Goal: Complete application form: Complete application form

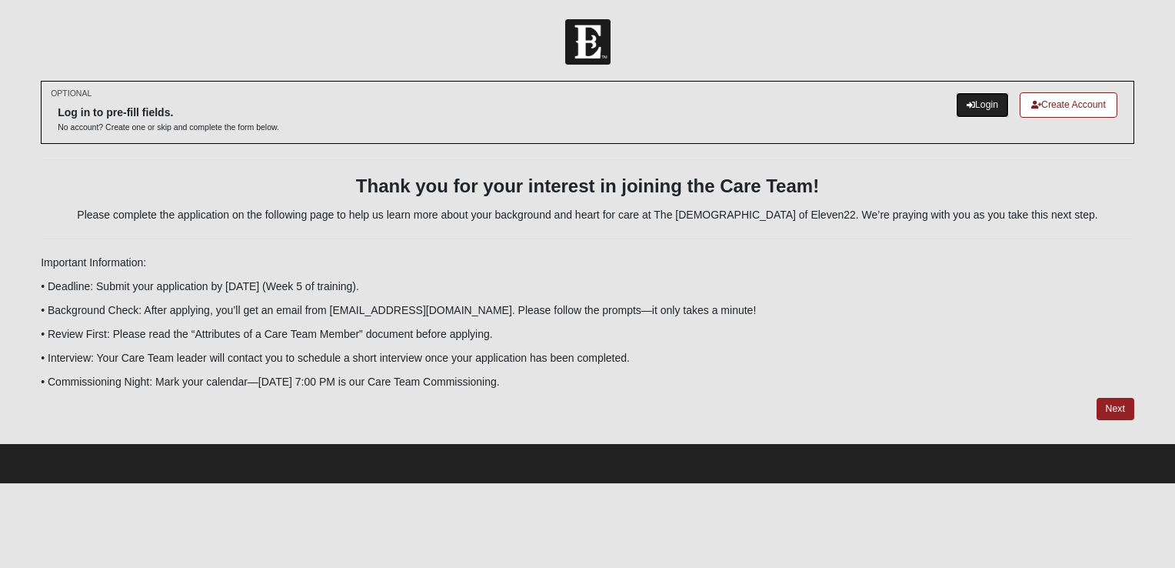
click at [978, 103] on link "Login" at bounding box center [982, 104] width 53 height 25
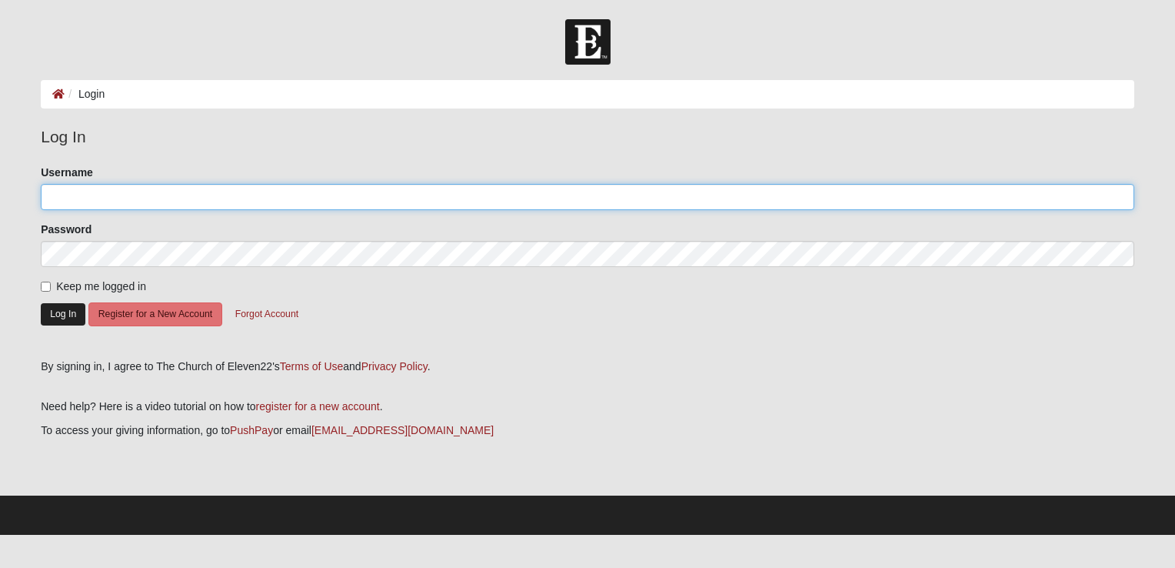
type input "JenChap1211"
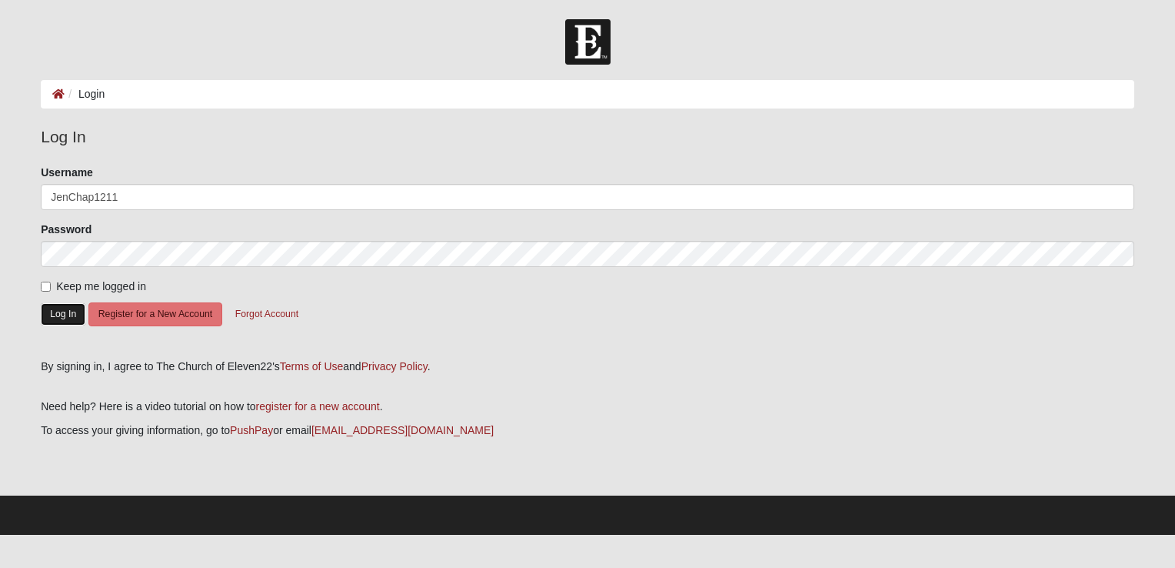
click at [72, 318] on button "Log In" at bounding box center [63, 314] width 45 height 22
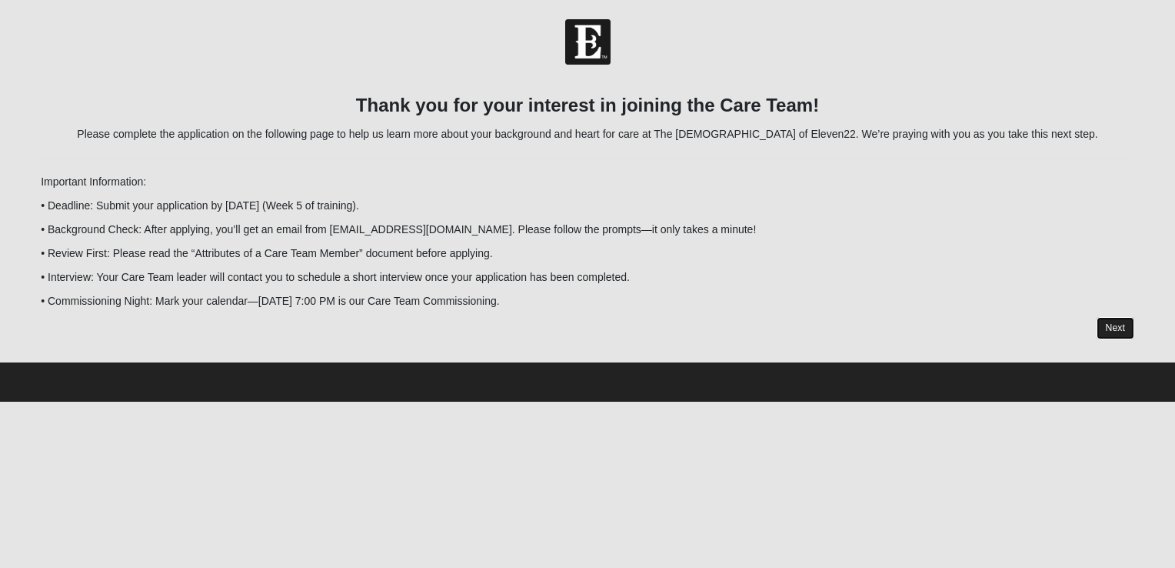
click at [1112, 318] on link "Next" at bounding box center [1116, 328] width 38 height 22
click at [1113, 326] on div at bounding box center [588, 328] width 1094 height 23
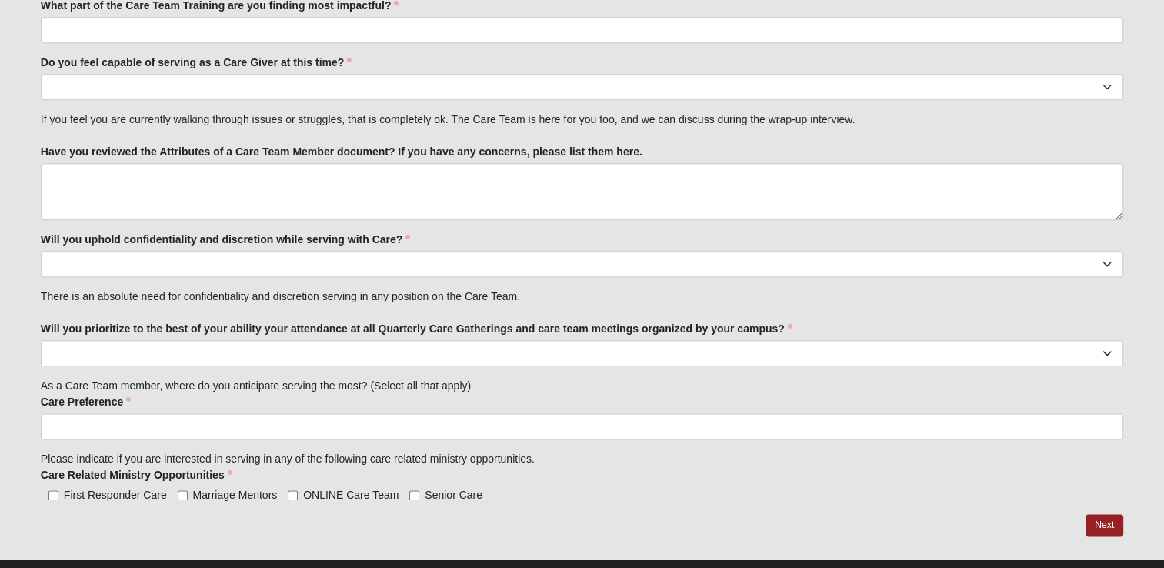
scroll to position [1805, 0]
